Goal: Book appointment/travel/reservation

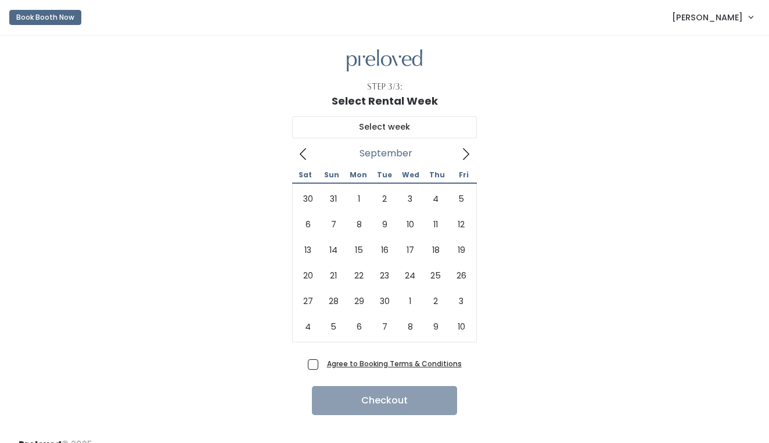
click at [49, 21] on button "Book Booth Now" at bounding box center [45, 17] width 72 height 15
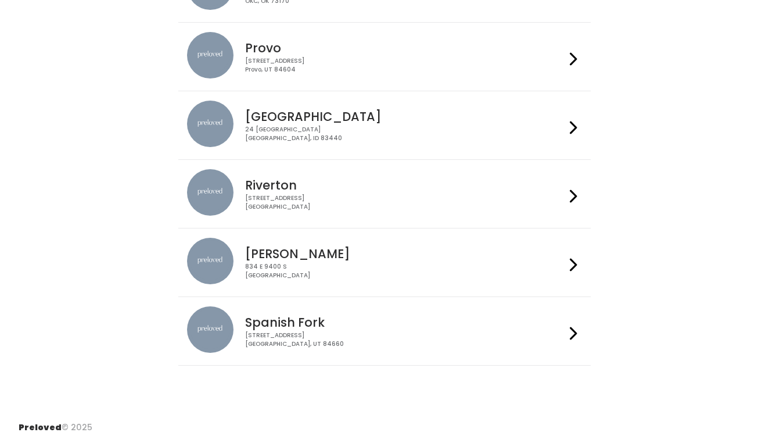
scroll to position [368, 0]
click at [360, 330] on div "Spanish Fork 244 N Main St Spanish Fork, UT 84660" at bounding box center [403, 328] width 324 height 42
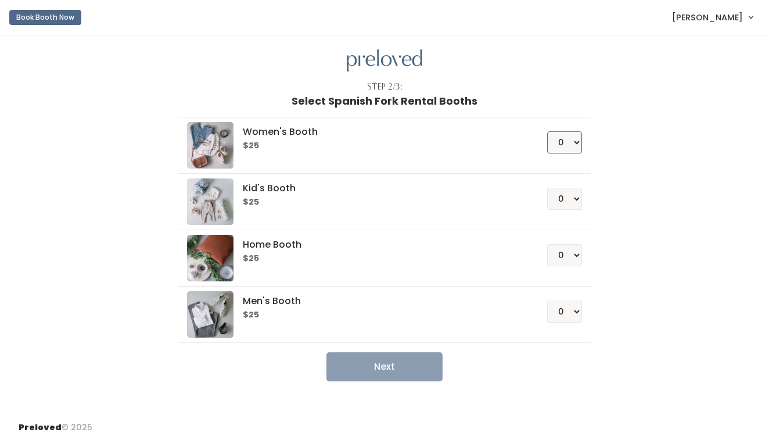
select select "1"
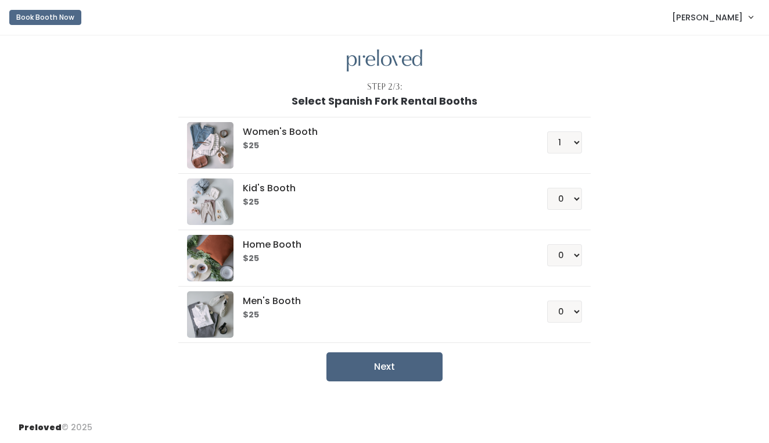
click at [386, 359] on button "Next" at bounding box center [385, 366] width 116 height 29
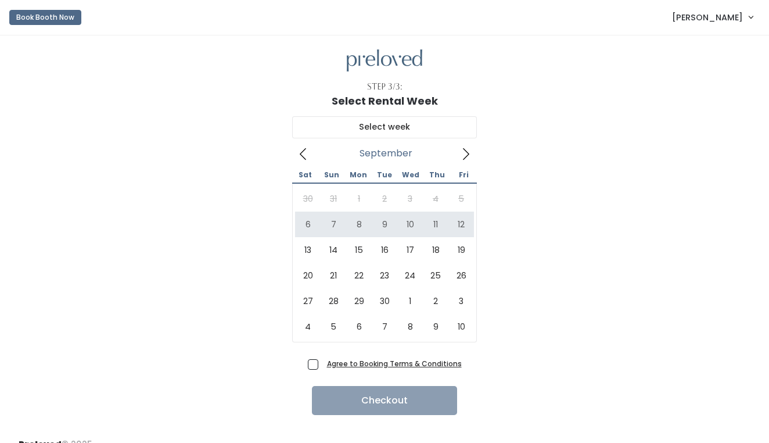
click at [301, 156] on icon at bounding box center [303, 154] width 13 height 13
type input "September 6 to September 12"
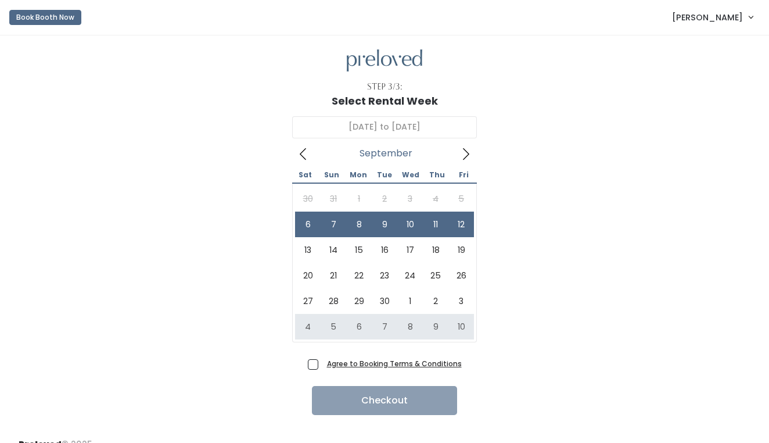
click at [323, 361] on span "Agree to Booking Terms & Conditions" at bounding box center [392, 363] width 139 height 12
click at [323, 361] on input "Agree to Booking Terms & Conditions" at bounding box center [327, 361] width 8 height 8
checkbox input "true"
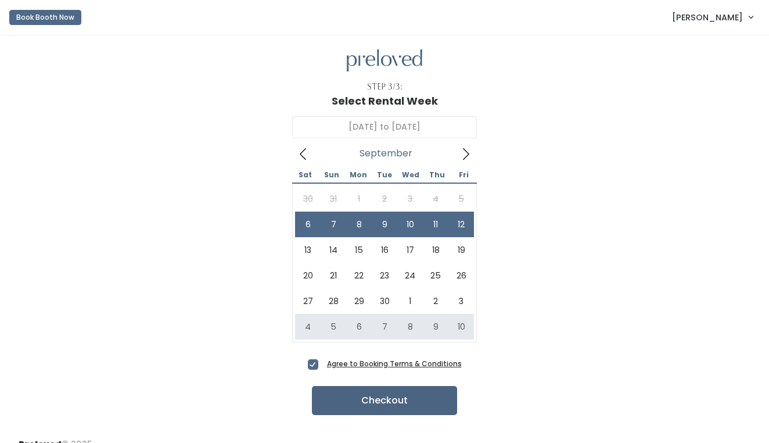
click at [348, 398] on button "Checkout" at bounding box center [384, 400] width 145 height 29
